Goal: Transaction & Acquisition: Purchase product/service

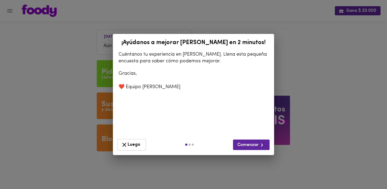
click at [139, 142] on span "Luego" at bounding box center [132, 145] width 22 height 7
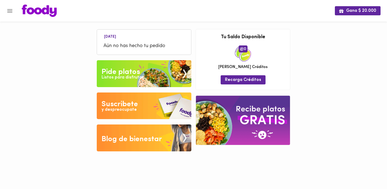
click at [158, 73] on img at bounding box center [144, 73] width 95 height 27
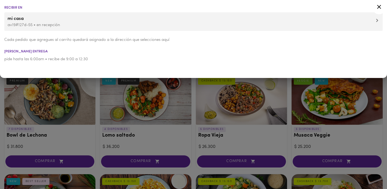
click at [156, 23] on p "av19#127d-55 • en recepción" at bounding box center [194, 25] width 372 height 6
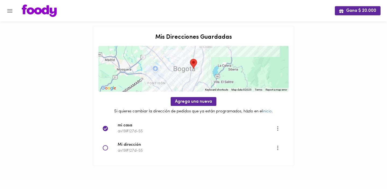
click at [146, 126] on span "mi casa" at bounding box center [197, 126] width 158 height 6
click at [32, 12] on img at bounding box center [39, 11] width 35 height 12
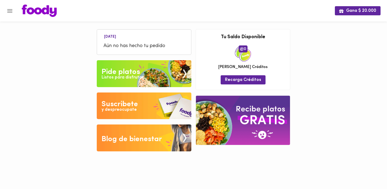
click at [151, 79] on img at bounding box center [144, 73] width 95 height 27
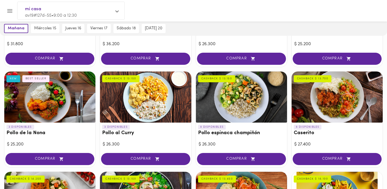
scroll to position [105, 0]
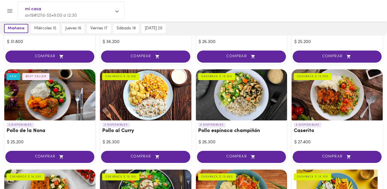
click at [78, 108] on div at bounding box center [49, 94] width 91 height 51
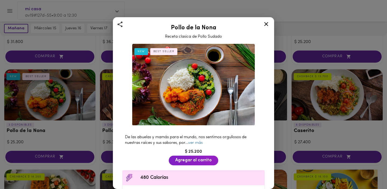
click at [197, 140] on div "De las abuelas y mamás para el mundo, nos sentimos orgullosos de nuestras raíce…" at bounding box center [194, 140] width 148 height 17
click at [198, 144] on link "ver más" at bounding box center [195, 143] width 15 height 4
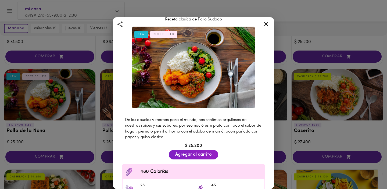
scroll to position [19, 0]
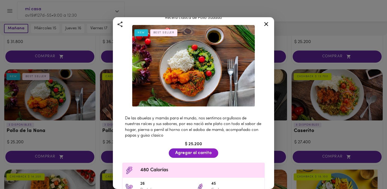
click at [267, 24] on icon at bounding box center [266, 24] width 4 height 4
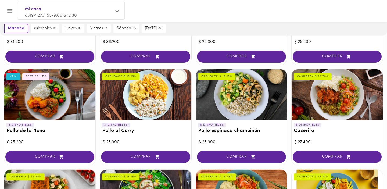
click at [255, 98] on div at bounding box center [241, 94] width 91 height 51
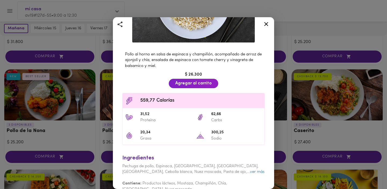
scroll to position [94, 0]
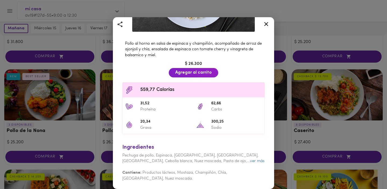
click at [268, 21] on icon at bounding box center [266, 24] width 7 height 7
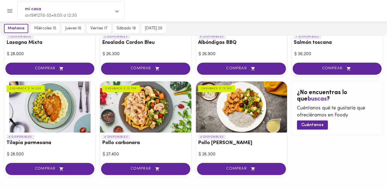
scroll to position [293, 0]
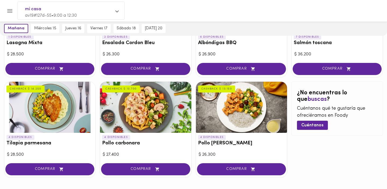
click at [74, 117] on div at bounding box center [49, 107] width 91 height 51
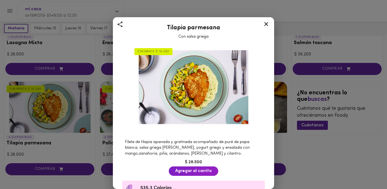
click at [266, 25] on icon at bounding box center [266, 24] width 4 height 4
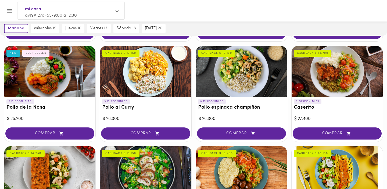
scroll to position [129, 0]
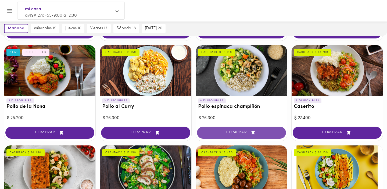
click at [235, 128] on button "COMPRAR" at bounding box center [241, 133] width 89 height 12
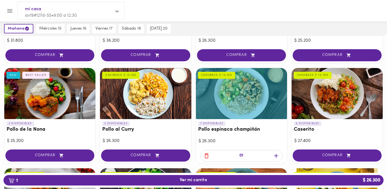
scroll to position [107, 0]
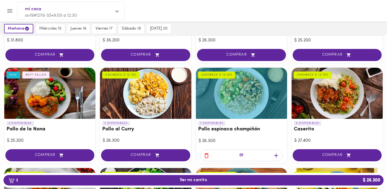
click at [326, 107] on div at bounding box center [337, 93] width 91 height 51
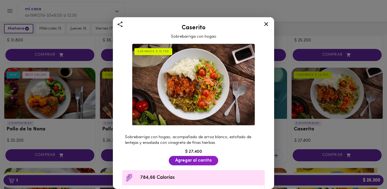
click at [266, 24] on icon at bounding box center [266, 24] width 4 height 4
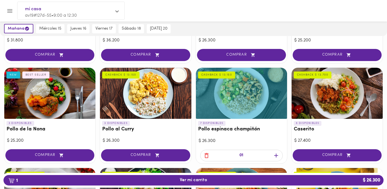
click at [333, 106] on div at bounding box center [337, 93] width 91 height 51
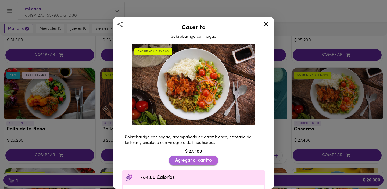
click at [188, 162] on span "Agregar al carrito" at bounding box center [193, 160] width 37 height 5
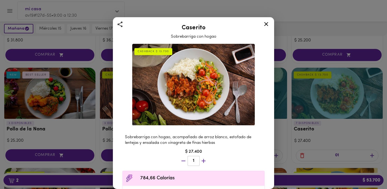
scroll to position [71, 0]
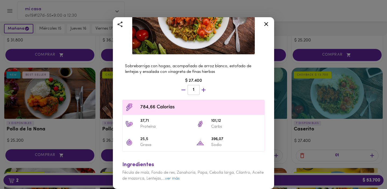
click at [268, 26] on icon at bounding box center [266, 24] width 7 height 7
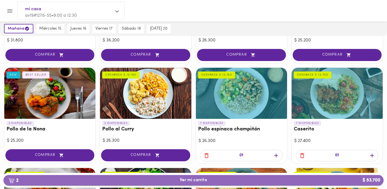
click at [235, 179] on span "2 Ver mi carrito $ 53.700" at bounding box center [194, 180] width 372 height 5
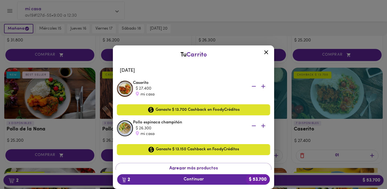
click at [235, 179] on span "2 Continuar $ 53.700" at bounding box center [194, 179] width 144 height 5
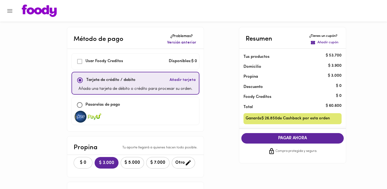
click at [84, 170] on div "$ 0 $ 3.000 $ 5.000 $ 7.000 Otro" at bounding box center [135, 163] width 137 height 16
click at [86, 166] on button "$ 0" at bounding box center [83, 163] width 19 height 12
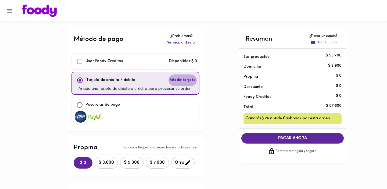
click at [188, 78] on span "Añadir tarjeta" at bounding box center [183, 79] width 26 height 5
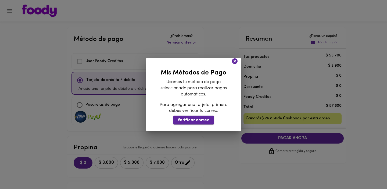
click at [193, 120] on span "Verificar correo" at bounding box center [194, 120] width 32 height 5
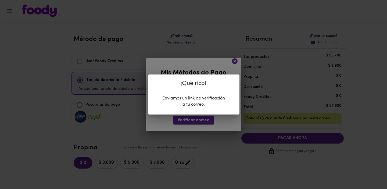
click at [193, 120] on div "¡Que rico! Enviamos un link de verificación a tu correo." at bounding box center [193, 94] width 387 height 189
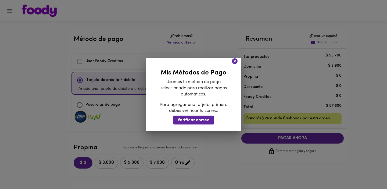
click at [235, 62] on icon at bounding box center [235, 61] width 6 height 6
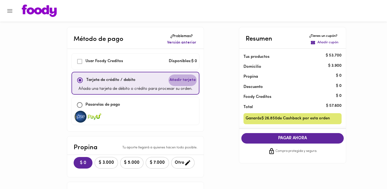
click at [187, 78] on span "Añadir tarjeta" at bounding box center [183, 79] width 26 height 5
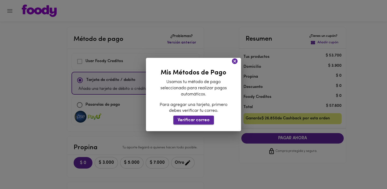
click at [192, 119] on span "Verificar correo" at bounding box center [194, 120] width 32 height 5
click at [236, 61] on icon at bounding box center [235, 61] width 6 height 6
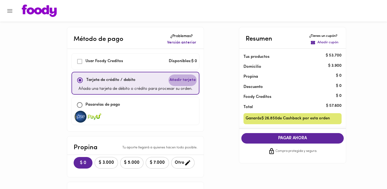
click at [186, 81] on span "Añadir tarjeta" at bounding box center [183, 79] width 26 height 5
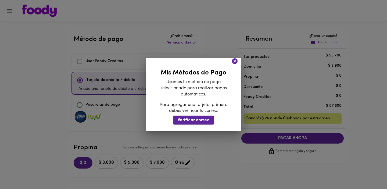
click at [195, 116] on button "Verificar correo" at bounding box center [194, 120] width 41 height 9
click at [234, 62] on icon at bounding box center [235, 61] width 6 height 6
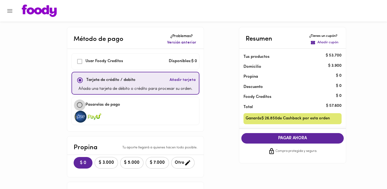
click at [79, 105] on input "checkbox" at bounding box center [80, 105] width 12 height 12
checkbox input "true"
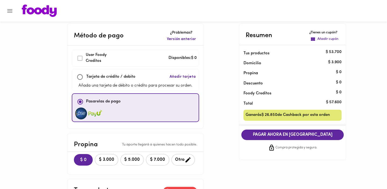
scroll to position [1, 0]
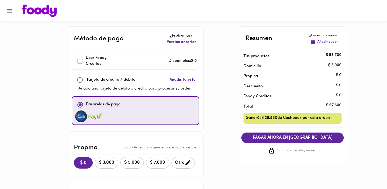
click at [148, 84] on div "Tarjeta de crédito / debito Añadir tarjeta" at bounding box center [135, 80] width 123 height 12
checkbox input "true"
checkbox input "false"
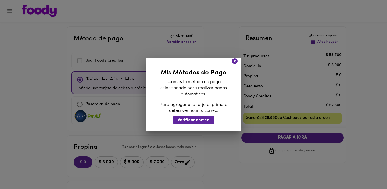
click at [235, 63] on icon at bounding box center [235, 61] width 6 height 6
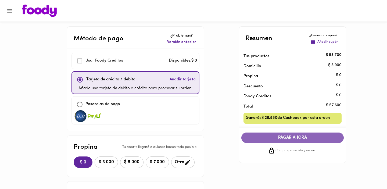
click at [295, 136] on span "PAGAR AHORA" at bounding box center [293, 137] width 92 height 5
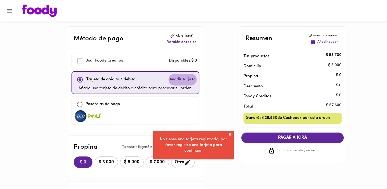
click at [187, 80] on span "Añadir tarjeta" at bounding box center [183, 79] width 26 height 5
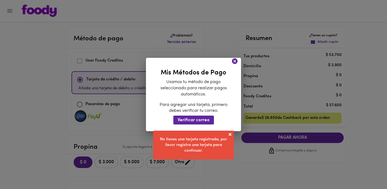
click at [235, 67] on div "Mis Métodos de Pago Usamos tu método de pago seleccionado para realizar pagos a…" at bounding box center [193, 95] width 95 height 74
click at [236, 61] on icon at bounding box center [235, 61] width 6 height 6
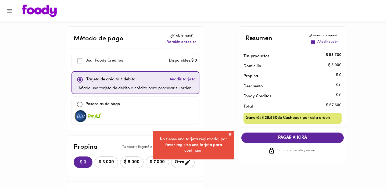
click at [104, 97] on div "Pasarelas de pago" at bounding box center [136, 110] width 128 height 28
checkbox input "false"
checkbox input "true"
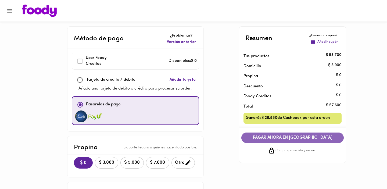
click at [300, 138] on span "PAGAR AHORA EN [GEOGRAPHIC_DATA]" at bounding box center [293, 137] width 92 height 5
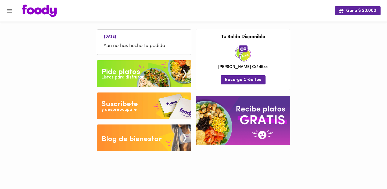
click at [12, 11] on icon "Menu" at bounding box center [9, 11] width 7 height 7
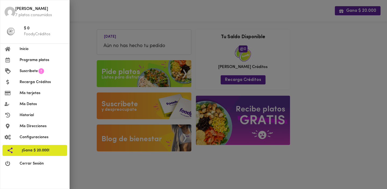
click at [8, 12] on img at bounding box center [10, 12] width 11 height 11
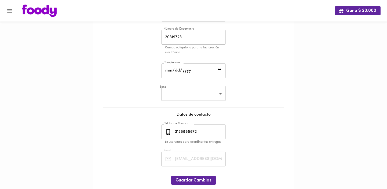
scroll to position [96, 0]
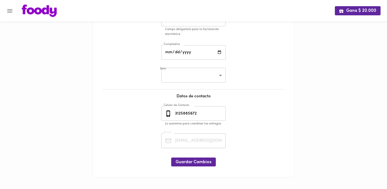
click at [177, 79] on body "Gana $ 20.000 Mis Datos Datos Personales Nombre Rosita Cano Nombre Tipo Documen…" at bounding box center [193, 47] width 387 height 287
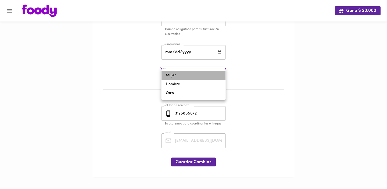
click at [183, 76] on li "Mujer" at bounding box center [194, 75] width 64 height 9
type input "female"
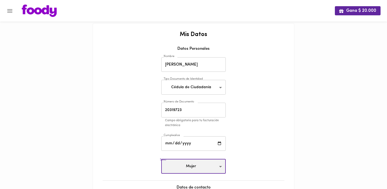
scroll to position [9, 0]
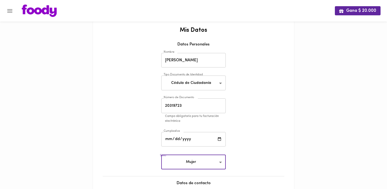
click at [169, 137] on input "date" at bounding box center [193, 139] width 65 height 15
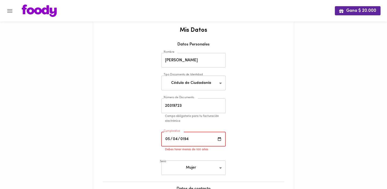
type input "1945-05-04"
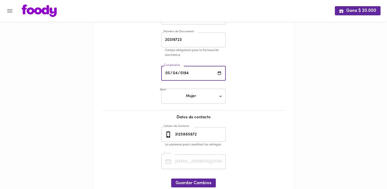
scroll to position [95, 0]
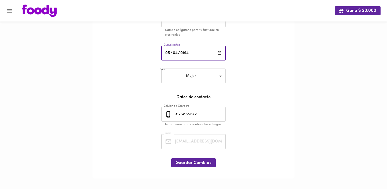
click at [200, 56] on input "1945-05-04" at bounding box center [193, 53] width 65 height 15
click at [200, 55] on input "1945-05-04" at bounding box center [193, 53] width 65 height 15
click at [198, 155] on div at bounding box center [193, 154] width 190 height 4
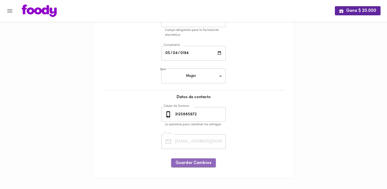
click at [197, 160] on button "Guardar Cambios" at bounding box center [193, 162] width 45 height 9
